Goal: Information Seeking & Learning: Find specific fact

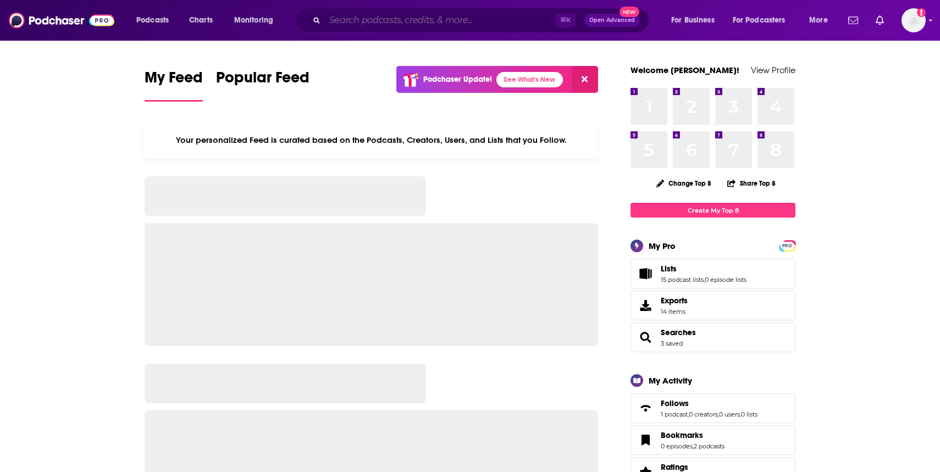
click at [327, 20] on input "Search podcasts, credits, & more..." at bounding box center [440, 21] width 230 height 18
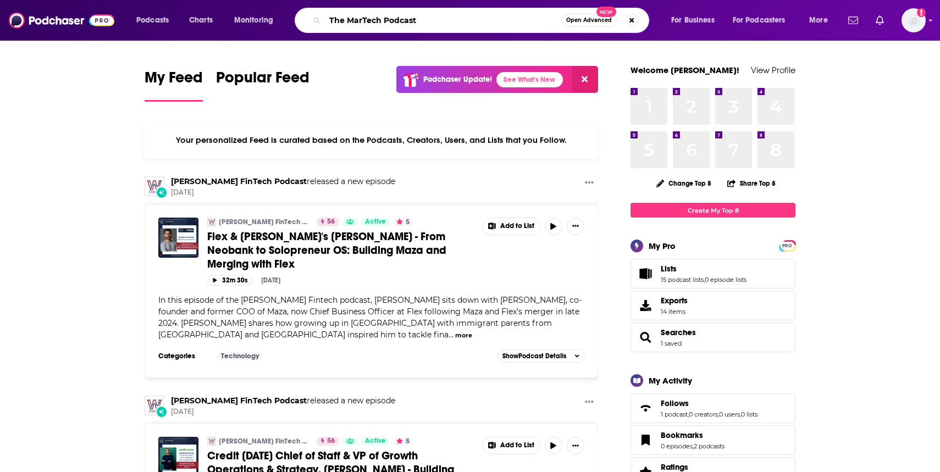
type input "The MarTech Podcast"
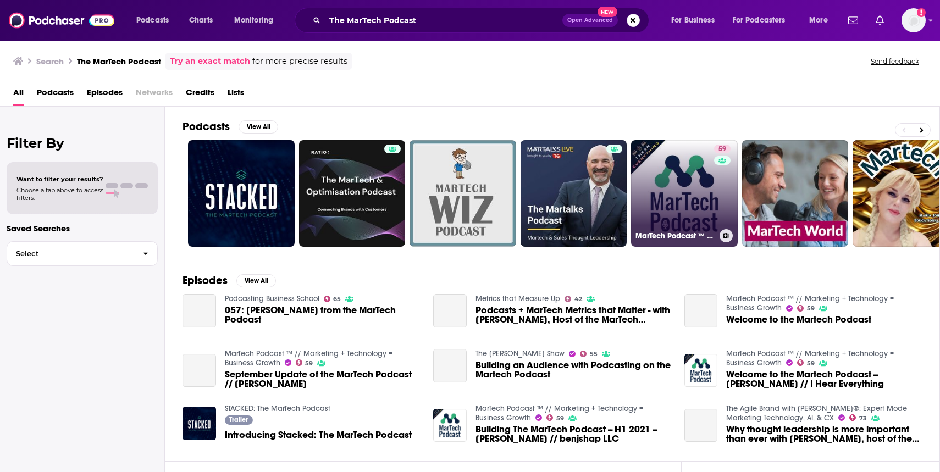
click at [676, 192] on link "59 MarTech Podcast ™ // Marketing + Technology = Business Growth" at bounding box center [684, 193] width 107 height 107
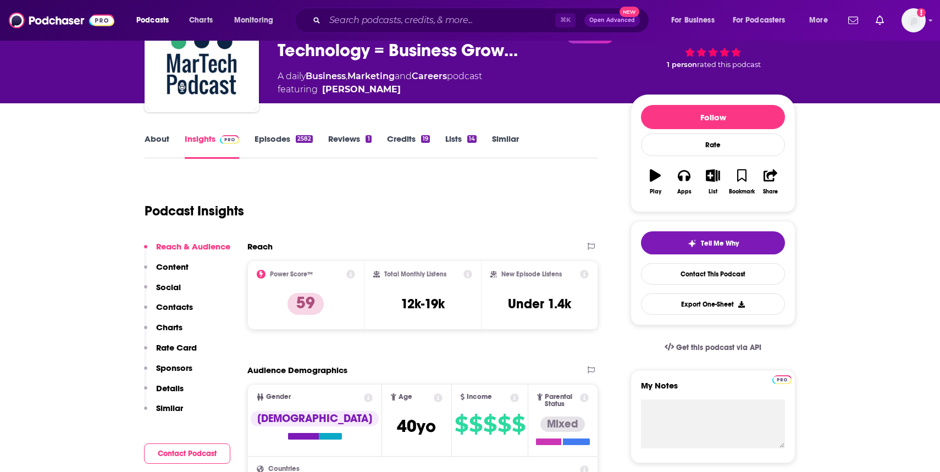
scroll to position [80, 0]
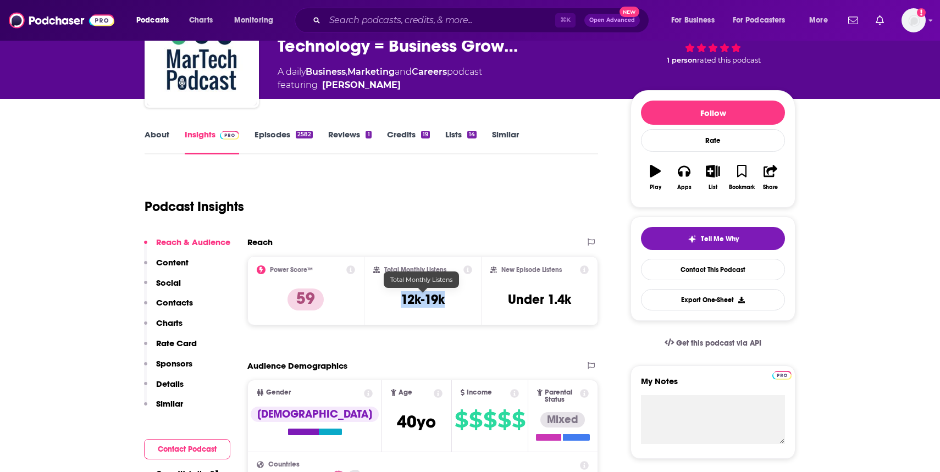
drag, startPoint x: 451, startPoint y: 300, endPoint x: 392, endPoint y: 298, distance: 58.3
click at [392, 298] on div "Total Monthly Listens 12k-19k" at bounding box center [422, 290] width 99 height 51
copy h3 "12k-19k"
click at [148, 135] on link "About" at bounding box center [157, 141] width 25 height 25
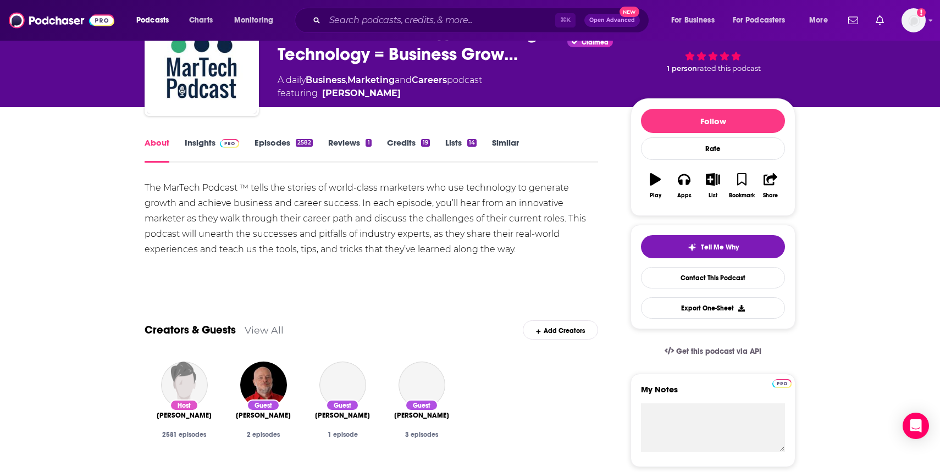
scroll to position [91, 0]
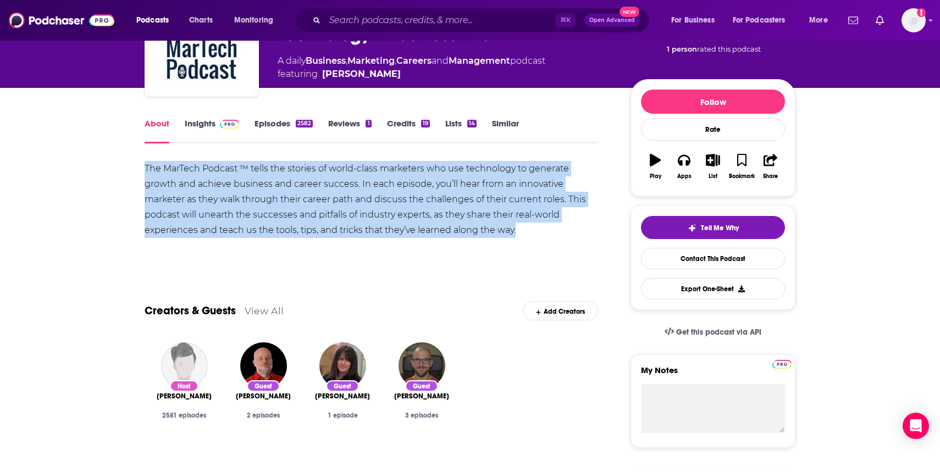
drag, startPoint x: 543, startPoint y: 228, endPoint x: 132, endPoint y: 169, distance: 414.7
copy div "The MarTech Podcast ™ tells the stories of world-class marketers who use techno…"
